Goal: Task Accomplishment & Management: Manage account settings

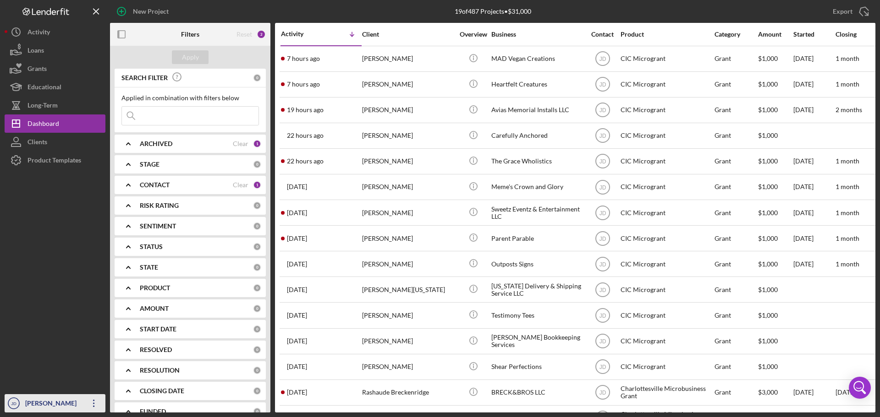
click at [97, 405] on icon "Icon/Overflow" at bounding box center [93, 403] width 23 height 23
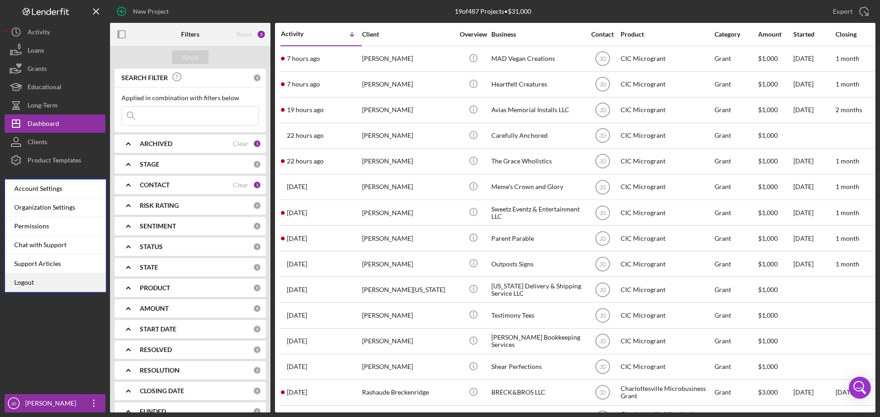
click at [30, 282] on link "Logout" at bounding box center [55, 283] width 101 height 19
